Goal: Information Seeking & Learning: Understand process/instructions

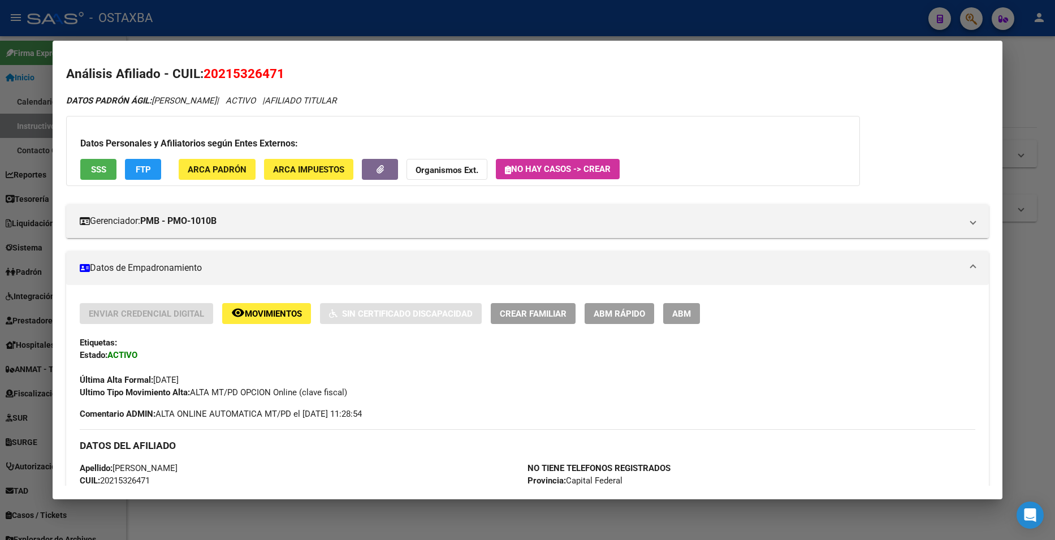
click at [1033, 84] on div at bounding box center [527, 270] width 1055 height 540
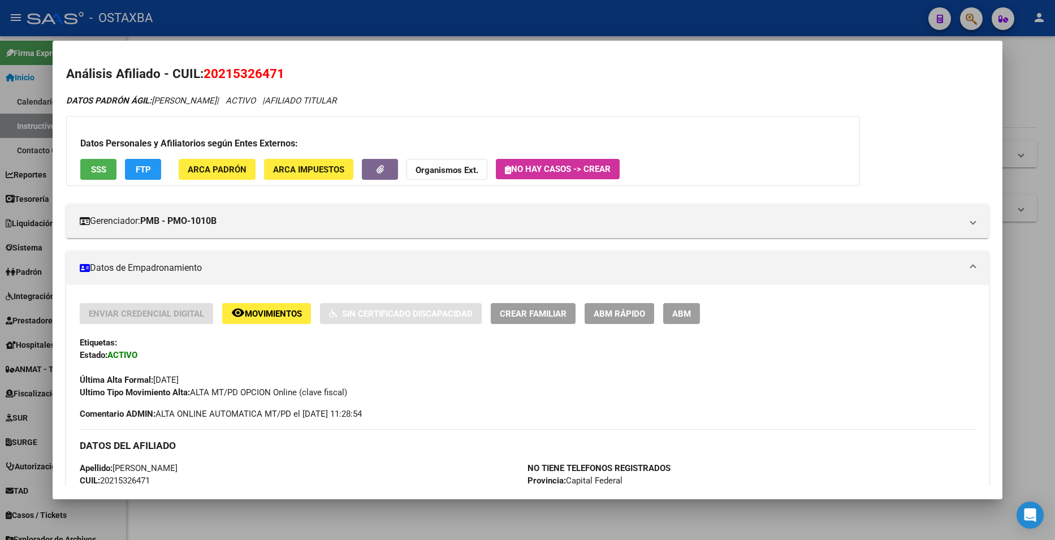
click at [1033, 84] on div at bounding box center [527, 270] width 1055 height 540
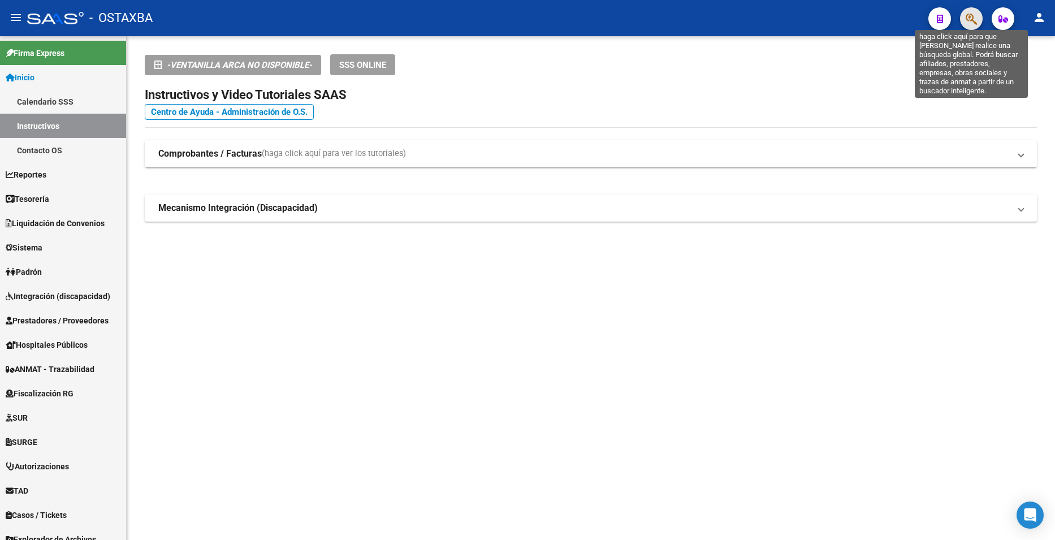
click at [969, 20] on icon "button" at bounding box center [971, 18] width 11 height 13
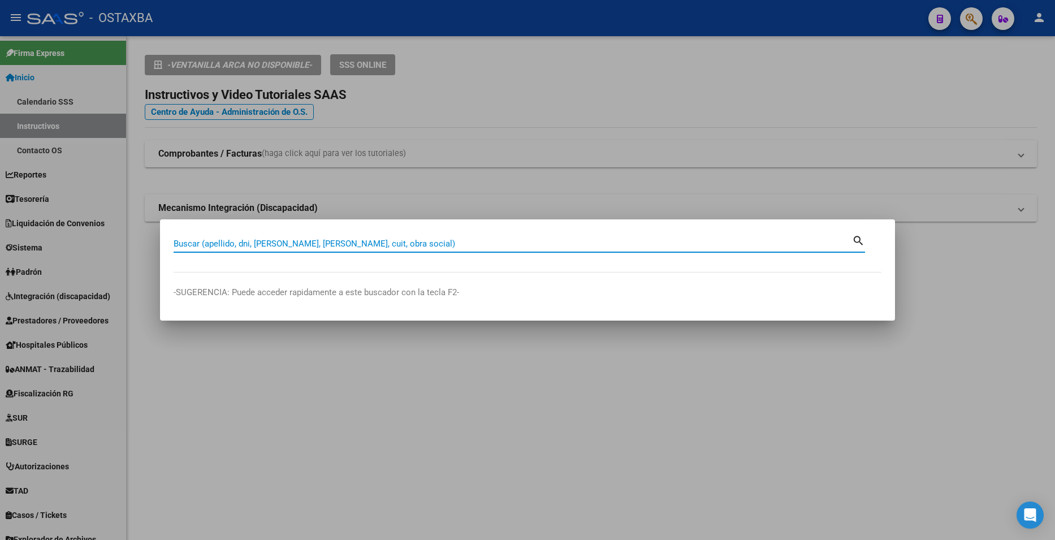
drag, startPoint x: 696, startPoint y: 110, endPoint x: 216, endPoint y: 30, distance: 486.8
click at [695, 109] on div at bounding box center [527, 270] width 1055 height 540
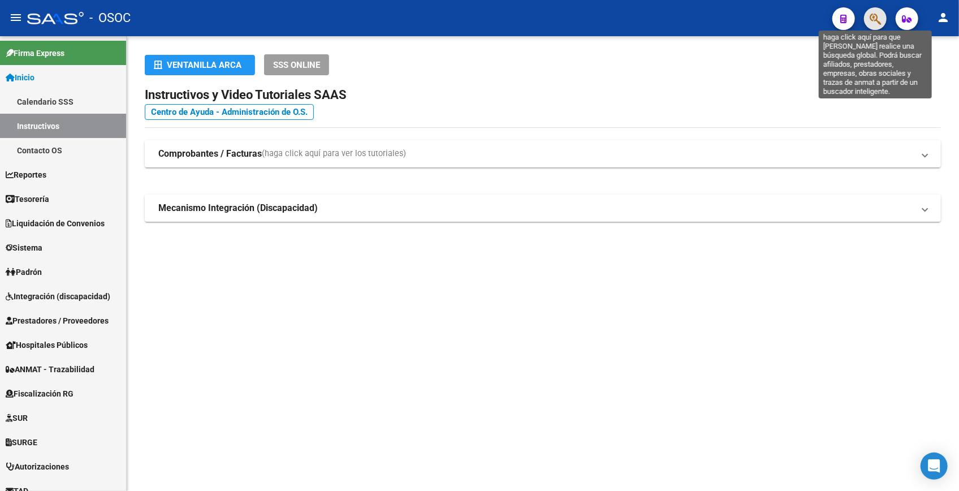
click at [877, 18] on icon "button" at bounding box center [875, 18] width 11 height 13
